Goal: Task Accomplishment & Management: Manage account settings

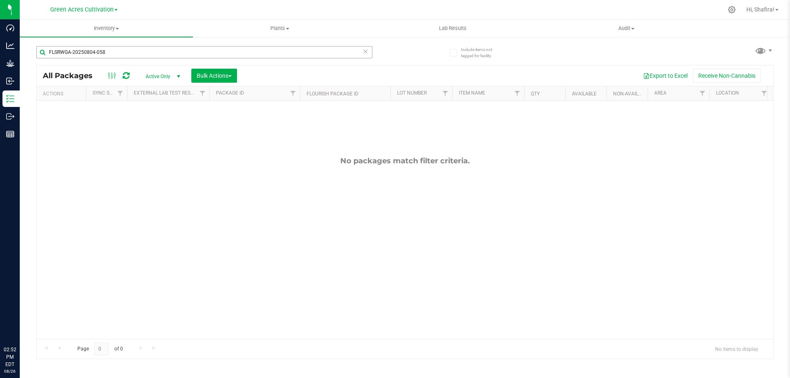
click at [151, 56] on input "FLSRWGA-20250804-058" at bounding box center [204, 52] width 336 height 12
click at [150, 55] on input "FLSRWGA-20250804-058" at bounding box center [204, 52] width 336 height 12
type input "FLSRWGA-20250821-013"
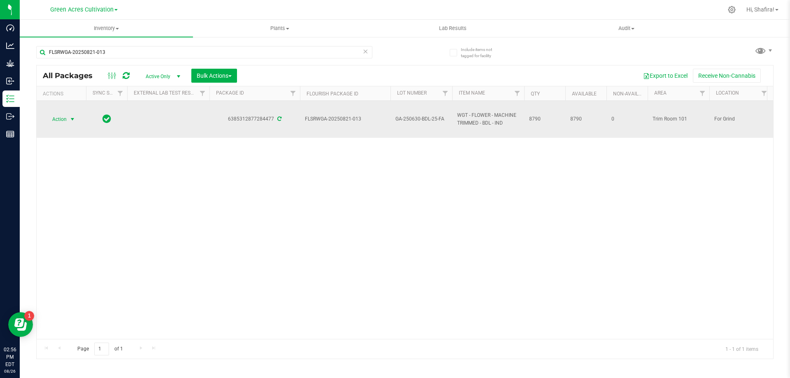
click at [70, 119] on span "select" at bounding box center [72, 119] width 7 height 7
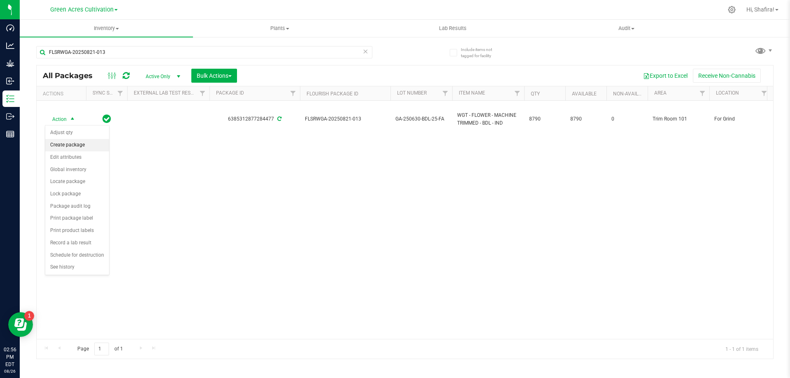
click at [84, 147] on li "Create package" at bounding box center [77, 145] width 64 height 12
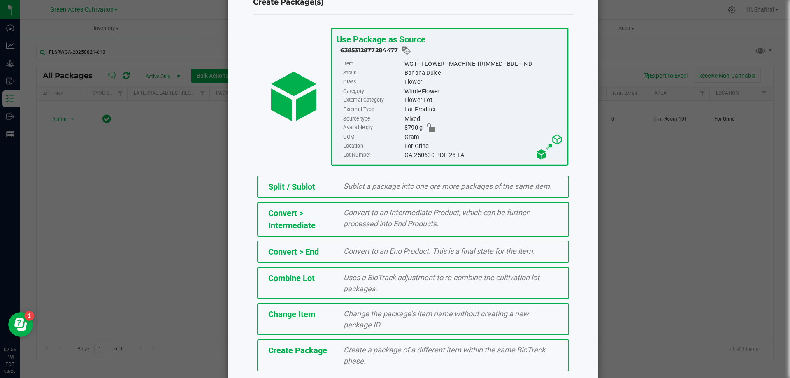
scroll to position [59, 0]
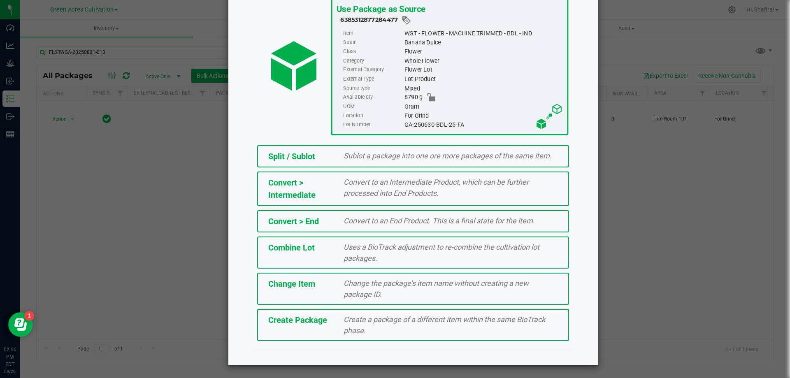
click at [339, 332] on div "Create a package of a different item within the same BioTrack phase." at bounding box center [450, 325] width 227 height 22
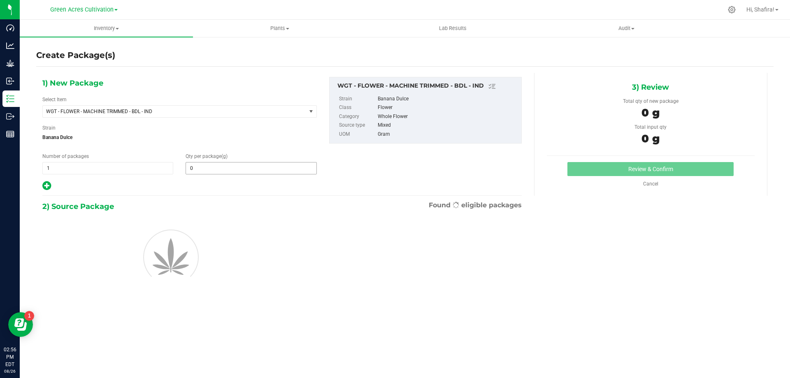
type input "0.0000"
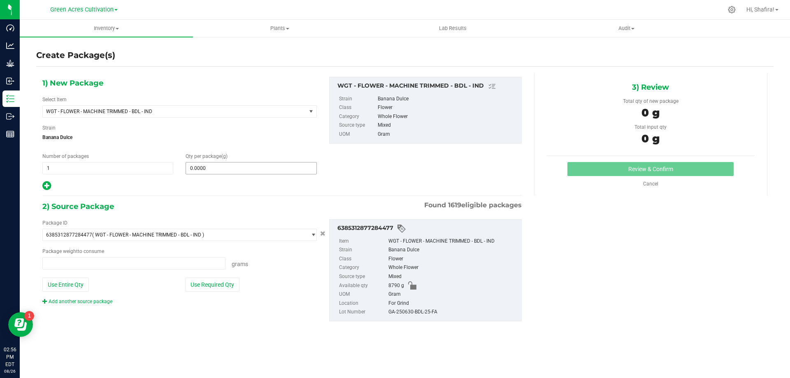
type input "0.0000 g"
click at [227, 116] on span "WGT - FLOWER - MACHINE TRIMMED - BDL - IND" at bounding box center [174, 112] width 263 height 12
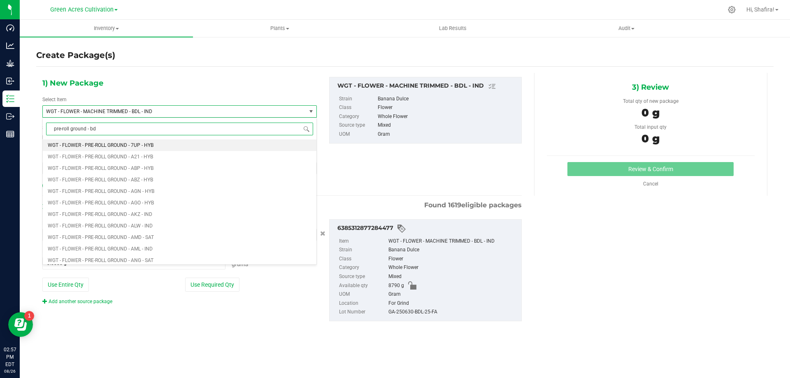
type input "pre-roll ground - bdl"
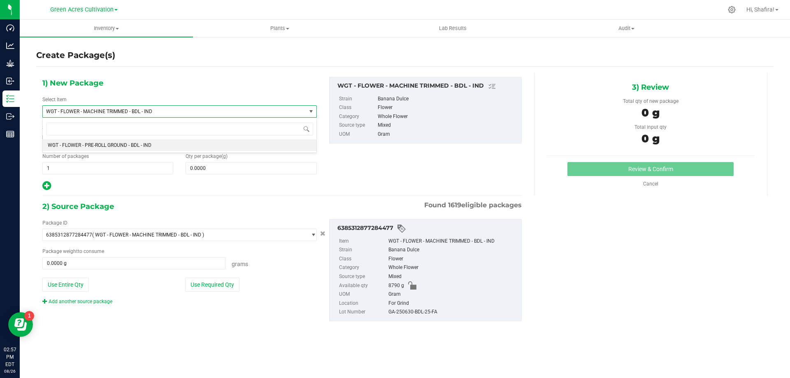
type input "0.0000"
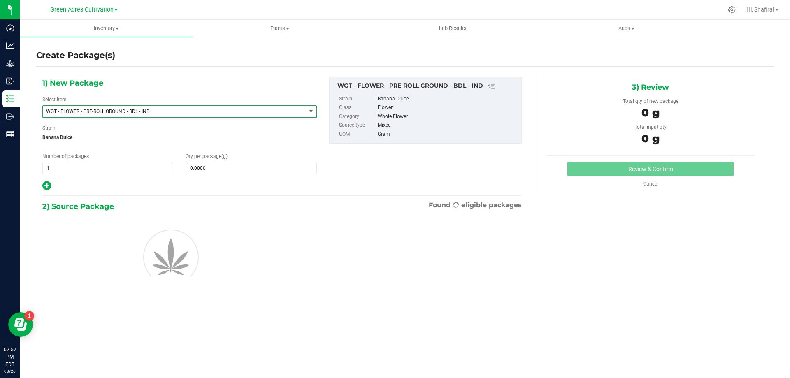
scroll to position [169389, 0]
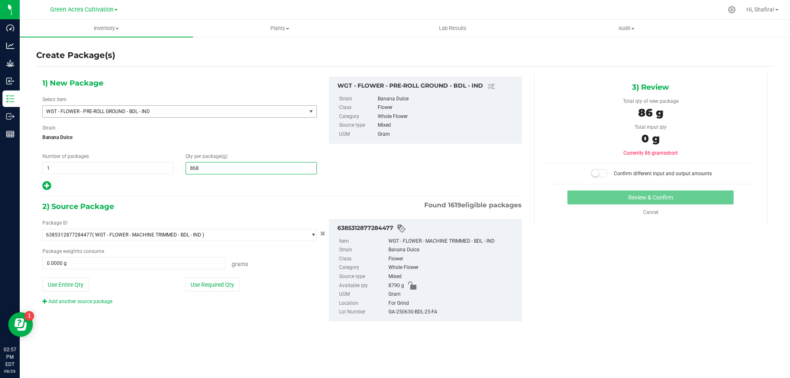
type input "8680"
type input "8,680.0000"
click at [204, 281] on button "Use Required Qty" at bounding box center [212, 285] width 54 height 14
type input "8680.0000 g"
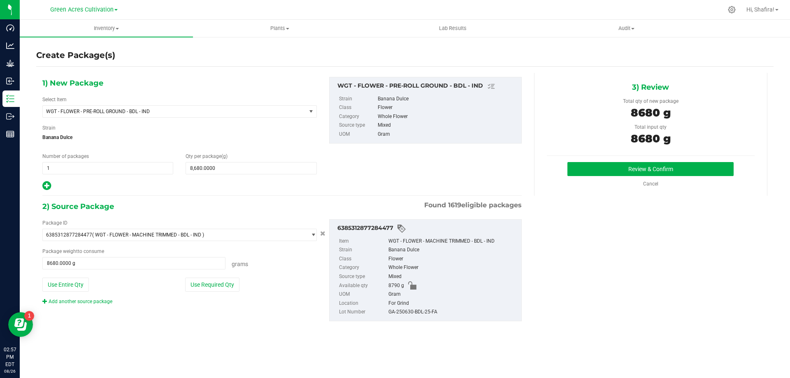
click at [408, 314] on div "GA-250630-BDL-25-FA" at bounding box center [452, 312] width 129 height 9
copy div "GA-250630-BDL-25-FA"
click at [623, 165] on button "Review & Confirm" at bounding box center [650, 169] width 166 height 14
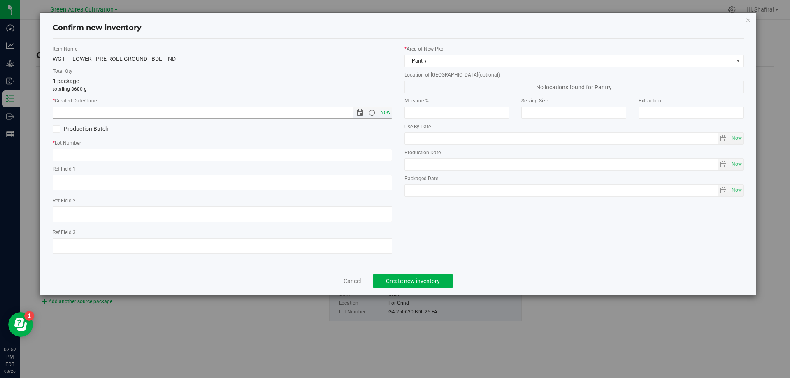
click at [389, 113] on span "Now" at bounding box center [385, 113] width 14 height 12
type input "[DATE] 2:57 PM"
paste input "GA-250630-BDL-25-FA"
type input "GA-250630-BDL-25-PR"
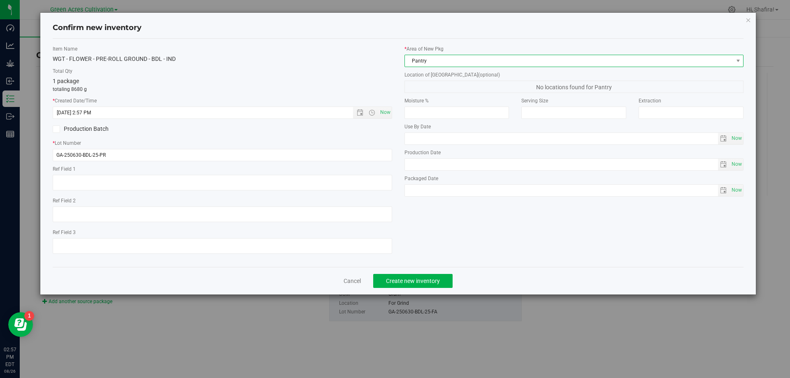
click at [466, 56] on span "Pantry" at bounding box center [569, 61] width 328 height 12
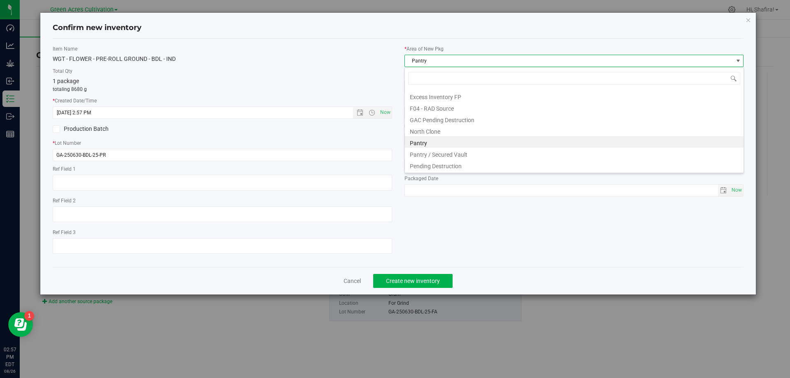
scroll to position [114, 0]
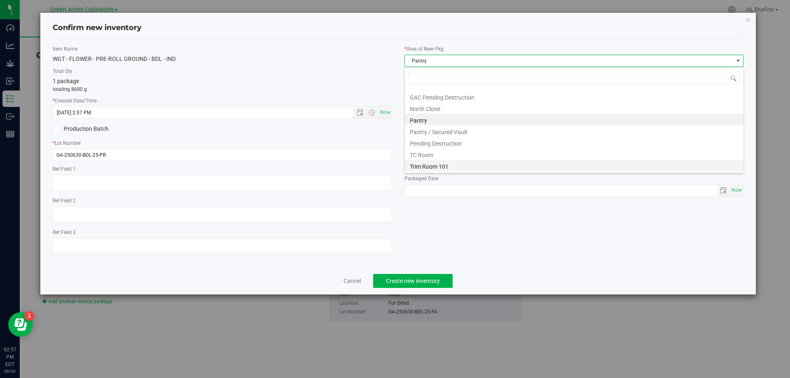
click at [443, 165] on li "Trim Room 101" at bounding box center [574, 166] width 338 height 12
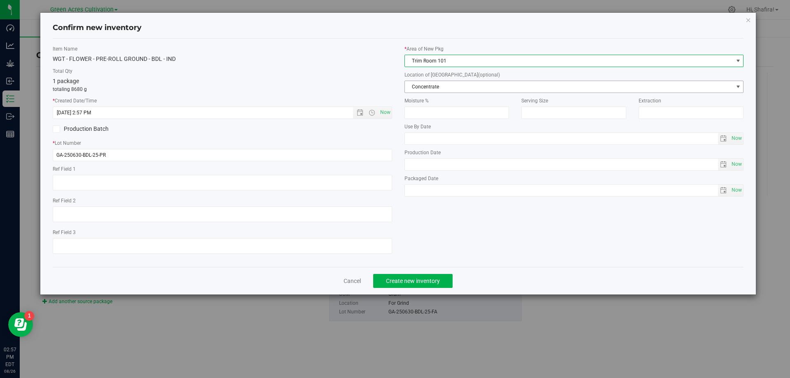
click at [433, 91] on span "Concentrate" at bounding box center [569, 87] width 328 height 12
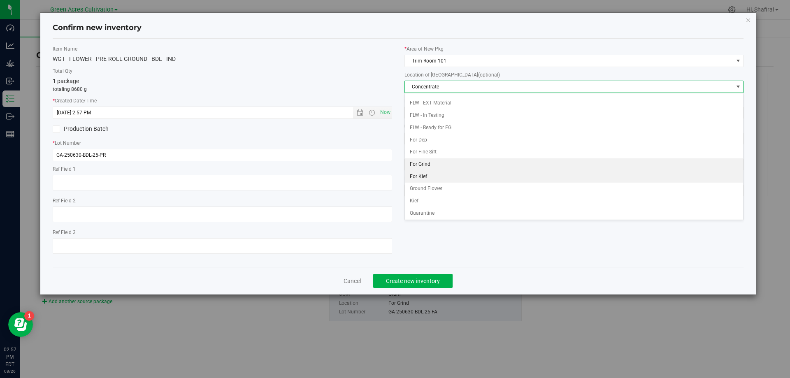
scroll to position [82, 0]
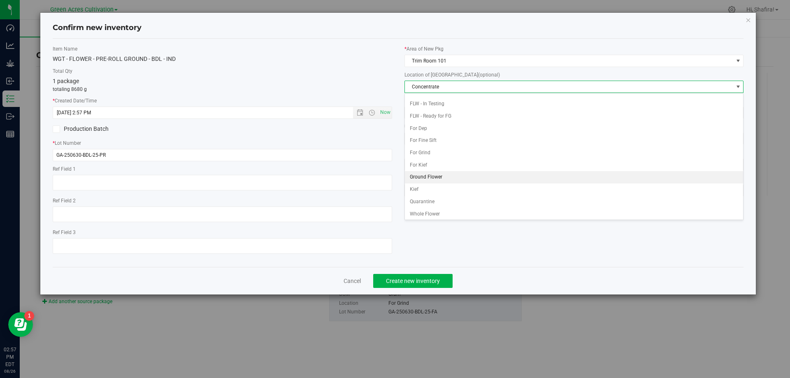
drag, startPoint x: 436, startPoint y: 176, endPoint x: 439, endPoint y: 226, distance: 50.3
click at [436, 176] on li "Ground Flower" at bounding box center [574, 177] width 338 height 12
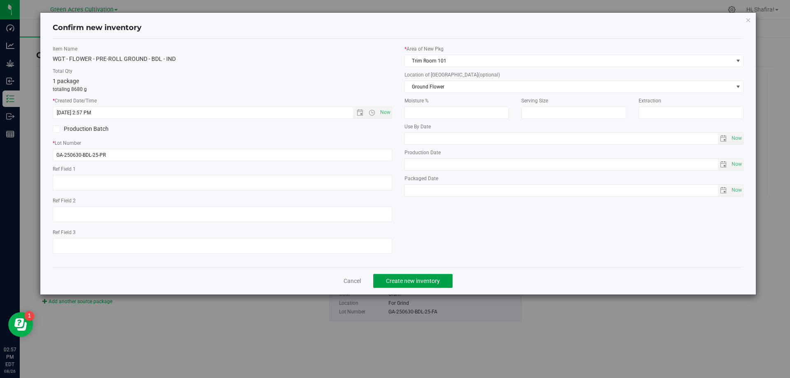
click at [419, 282] on span "Create new inventory" at bounding box center [413, 281] width 54 height 7
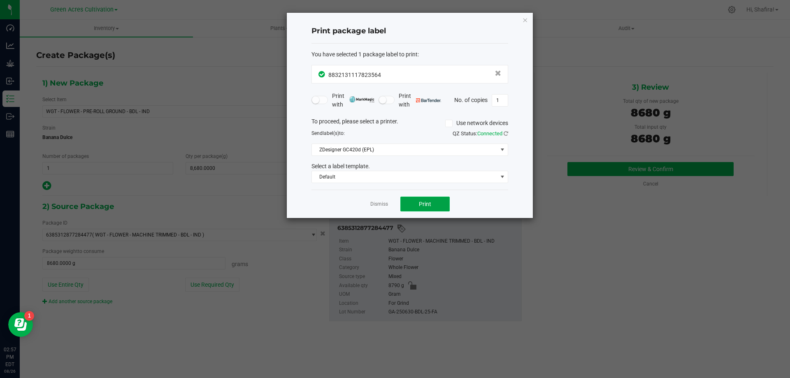
click at [426, 206] on span "Print" at bounding box center [425, 204] width 12 height 7
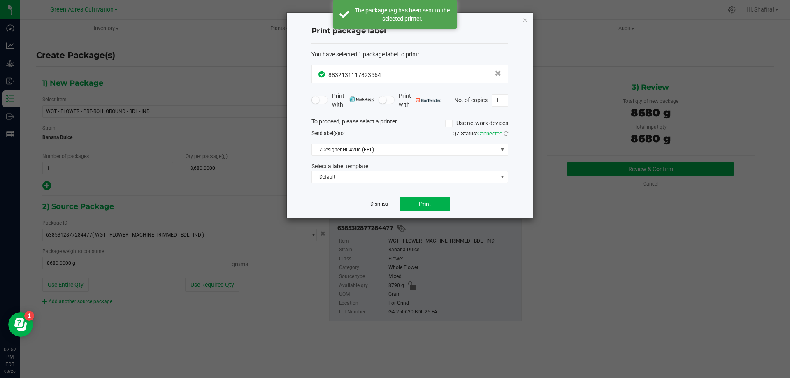
click at [387, 206] on link "Dismiss" at bounding box center [379, 204] width 18 height 7
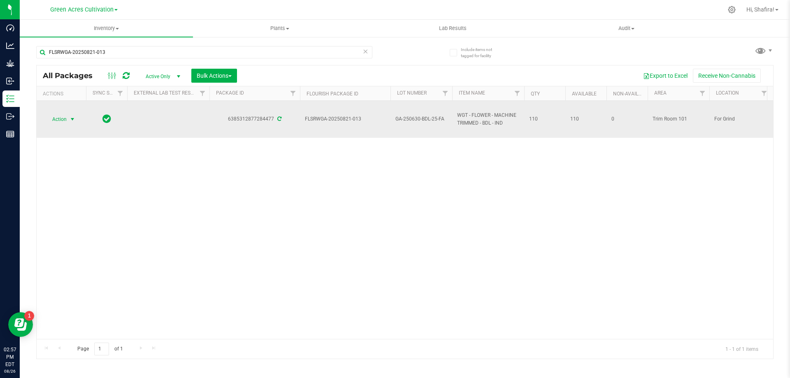
click at [66, 118] on span "Action" at bounding box center [56, 120] width 22 height 12
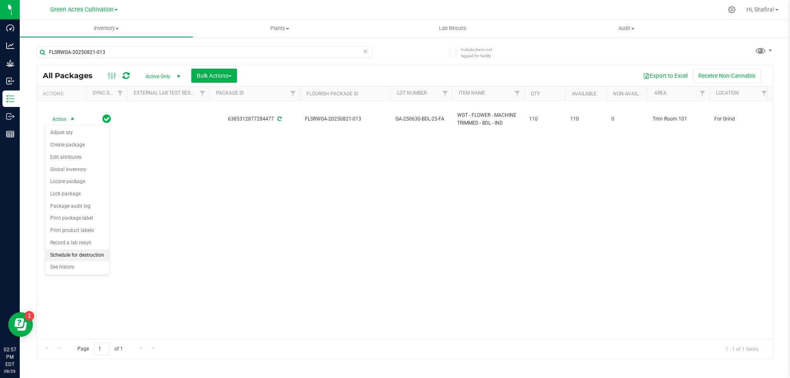
click at [86, 249] on li "Schedule for destruction" at bounding box center [77, 255] width 64 height 12
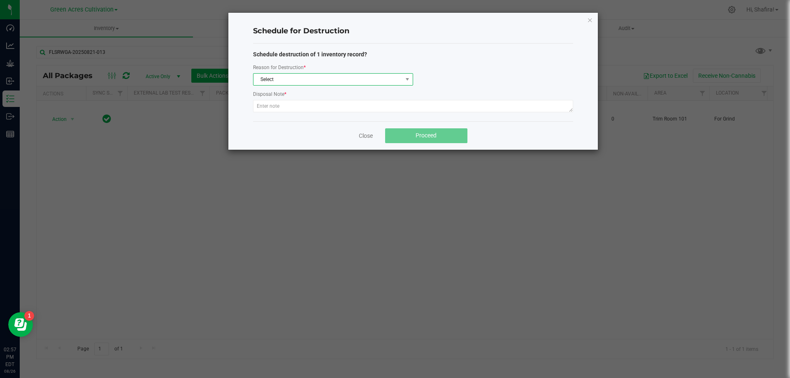
click at [297, 85] on span "Select" at bounding box center [333, 79] width 160 height 12
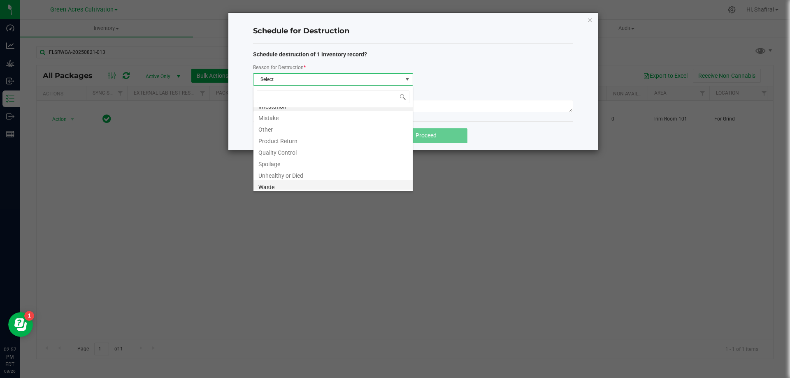
scroll to position [10, 0]
click at [296, 185] on li "Waste" at bounding box center [332, 184] width 159 height 12
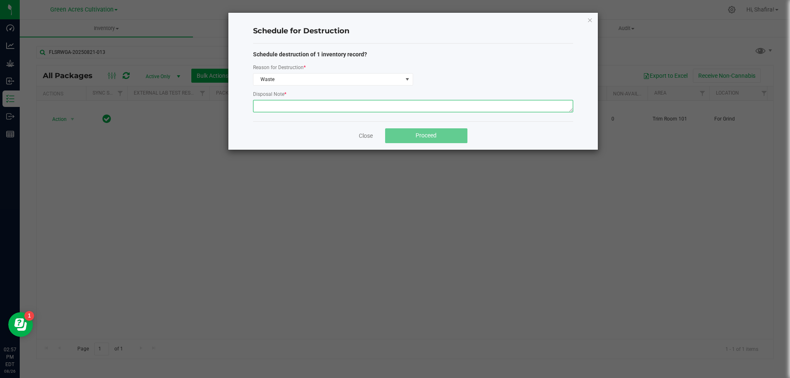
click at [310, 104] on textarea at bounding box center [413, 106] width 320 height 12
type textarea "POST GRINDER WASTE"
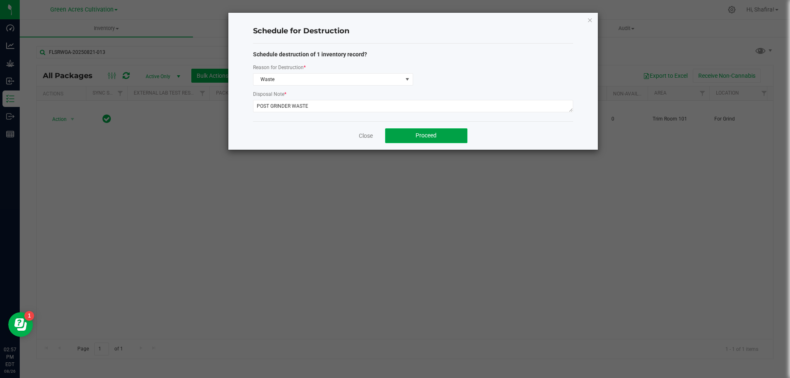
click at [408, 131] on button "Proceed" at bounding box center [426, 135] width 82 height 15
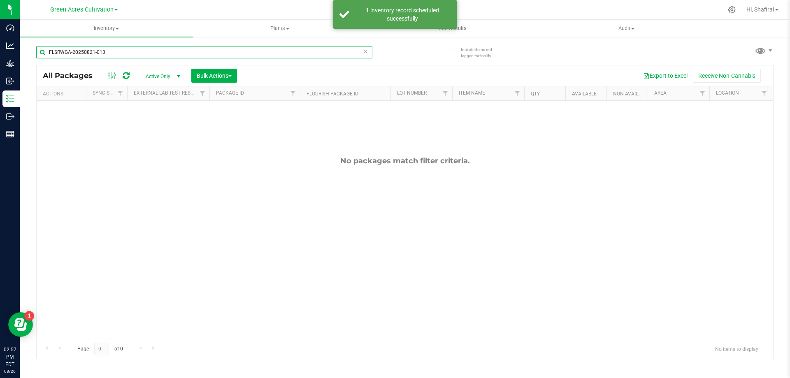
click at [166, 49] on input "FLSRWGA-20250821-013" at bounding box center [204, 52] width 336 height 12
